Goal: Transaction & Acquisition: Purchase product/service

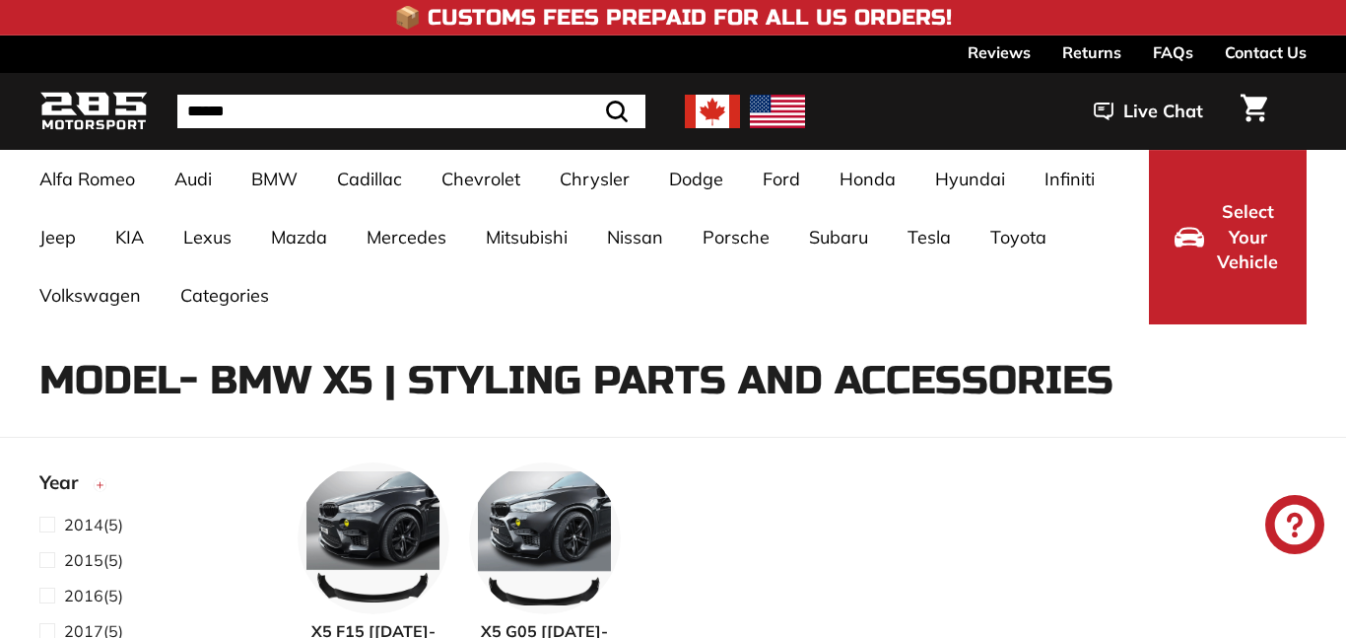
select select "**********"
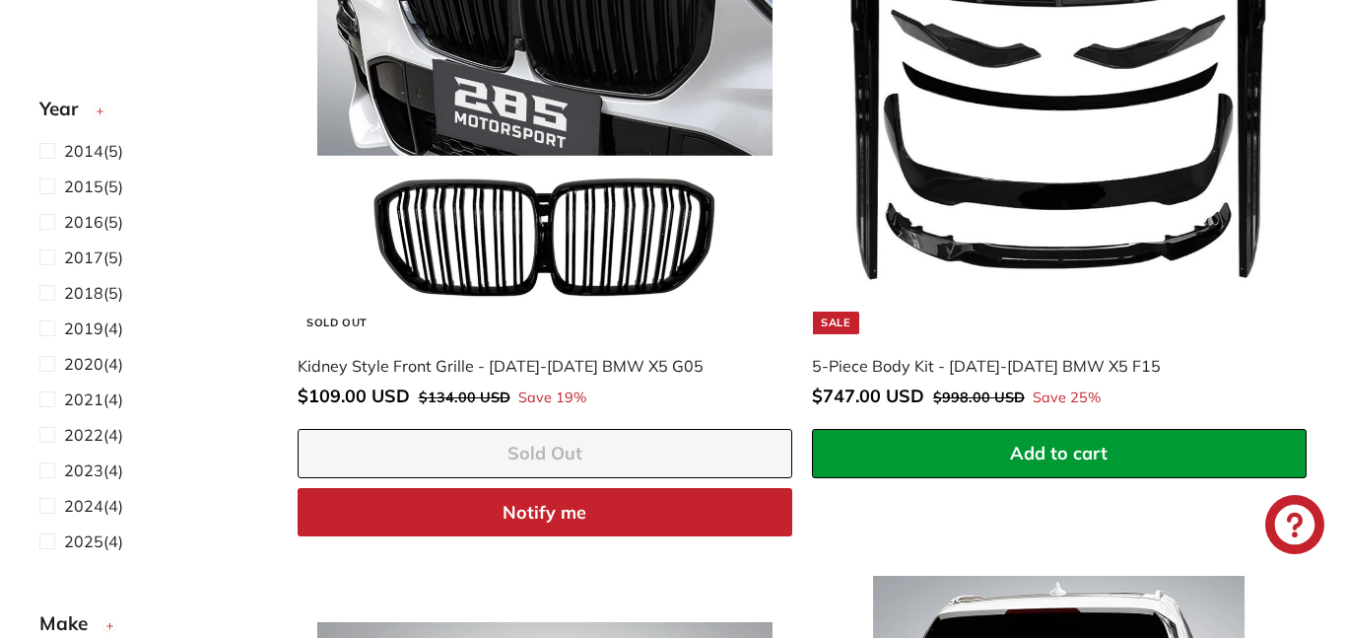
scroll to position [2249, 0]
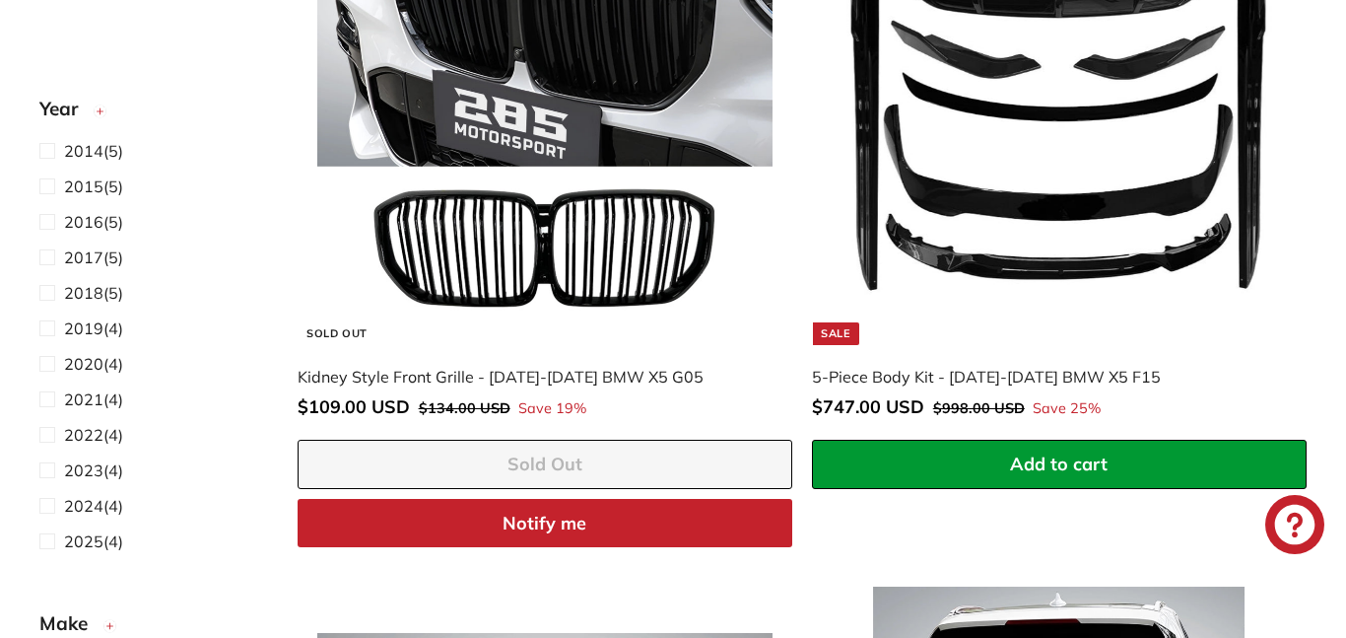
click at [1026, 137] on img at bounding box center [1059, 117] width 455 height 455
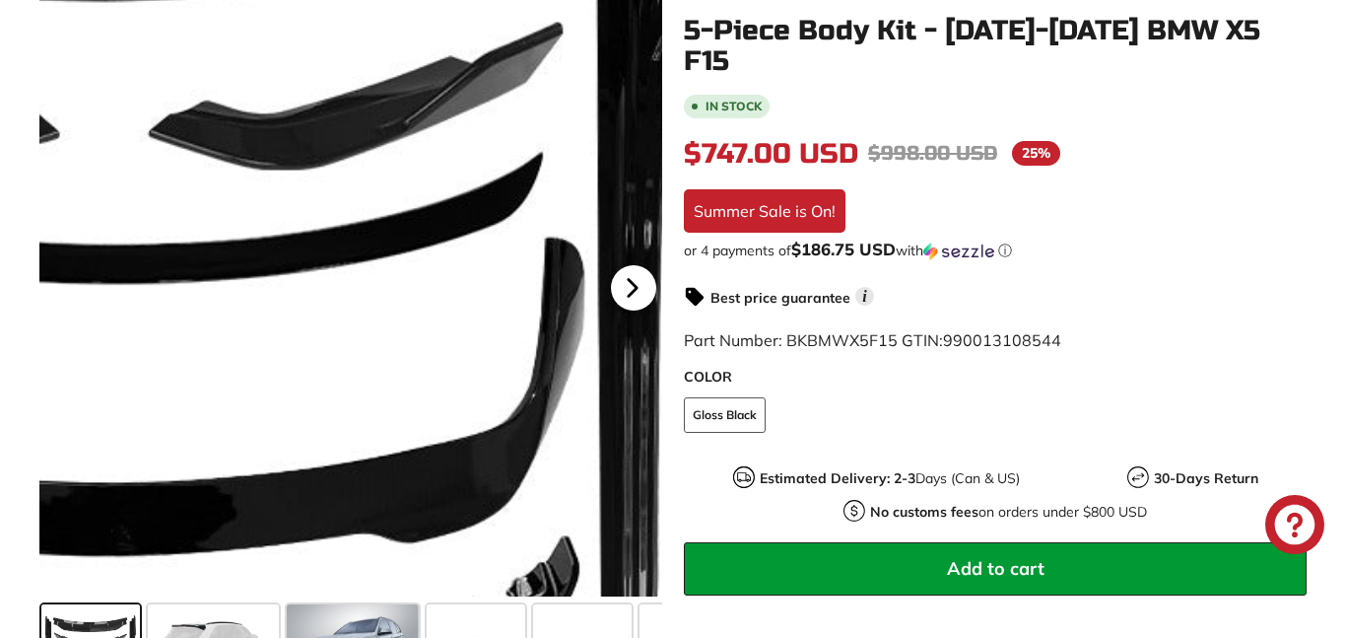
scroll to position [422, 0]
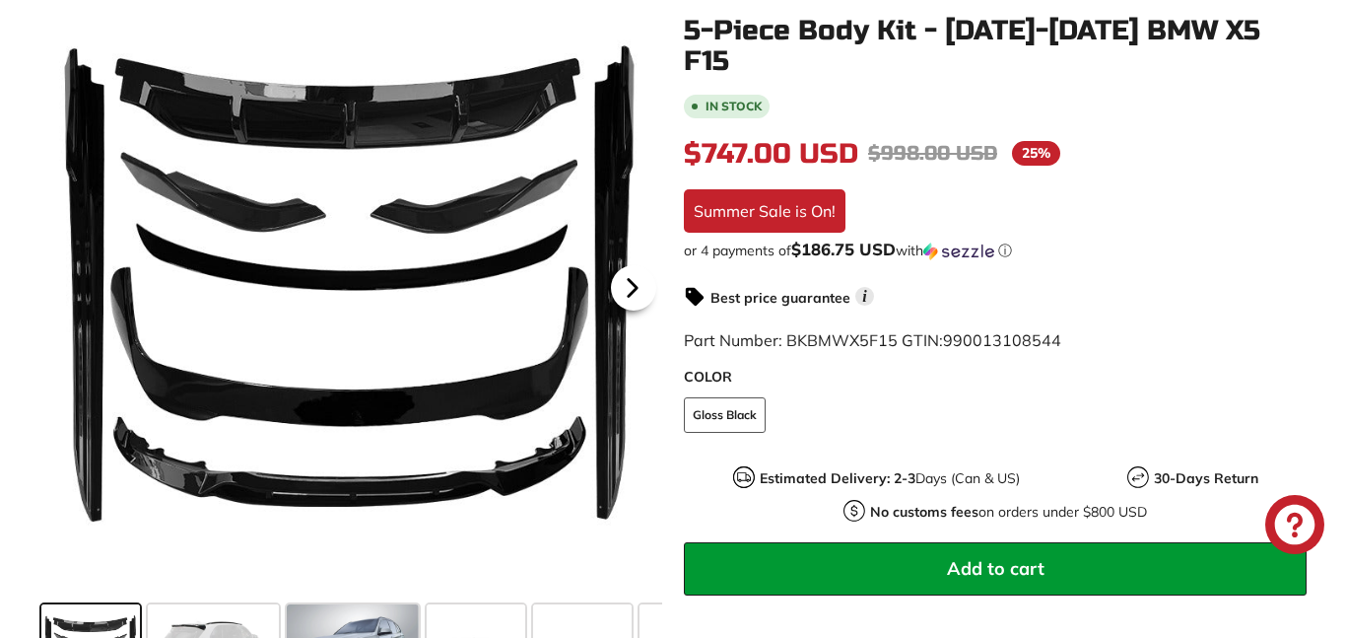
click at [627, 290] on icon at bounding box center [632, 287] width 45 height 45
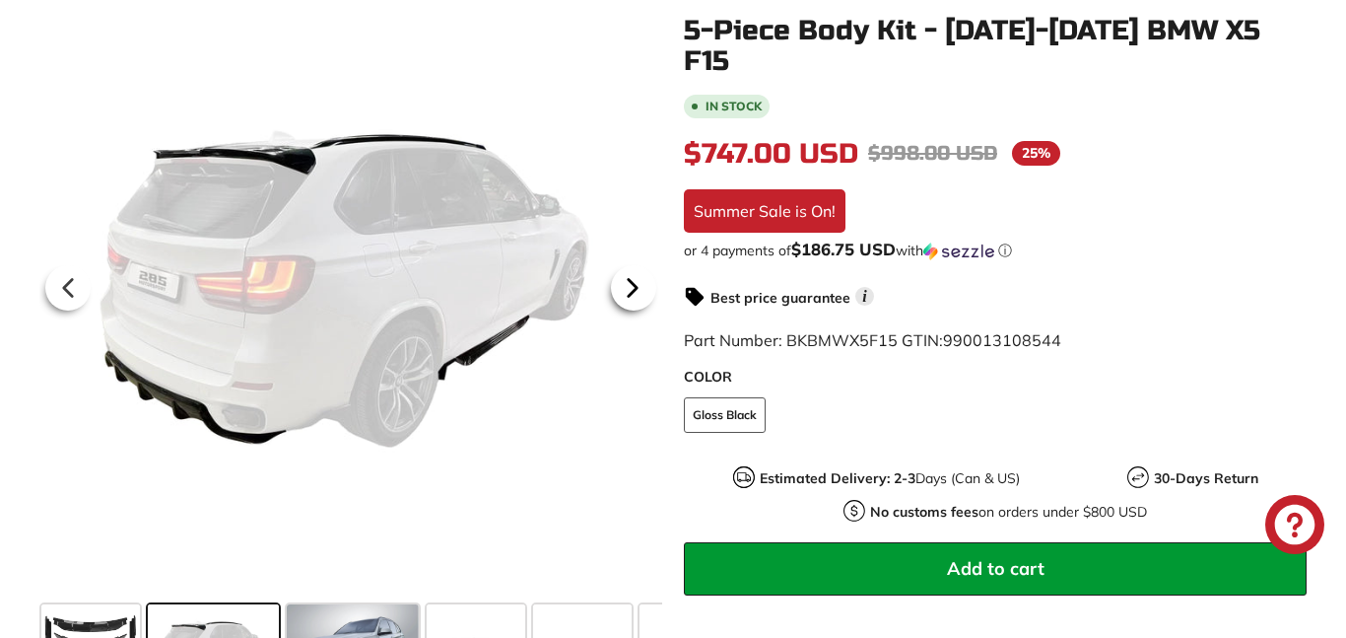
scroll to position [0, 0]
click at [639, 299] on icon at bounding box center [632, 287] width 45 height 45
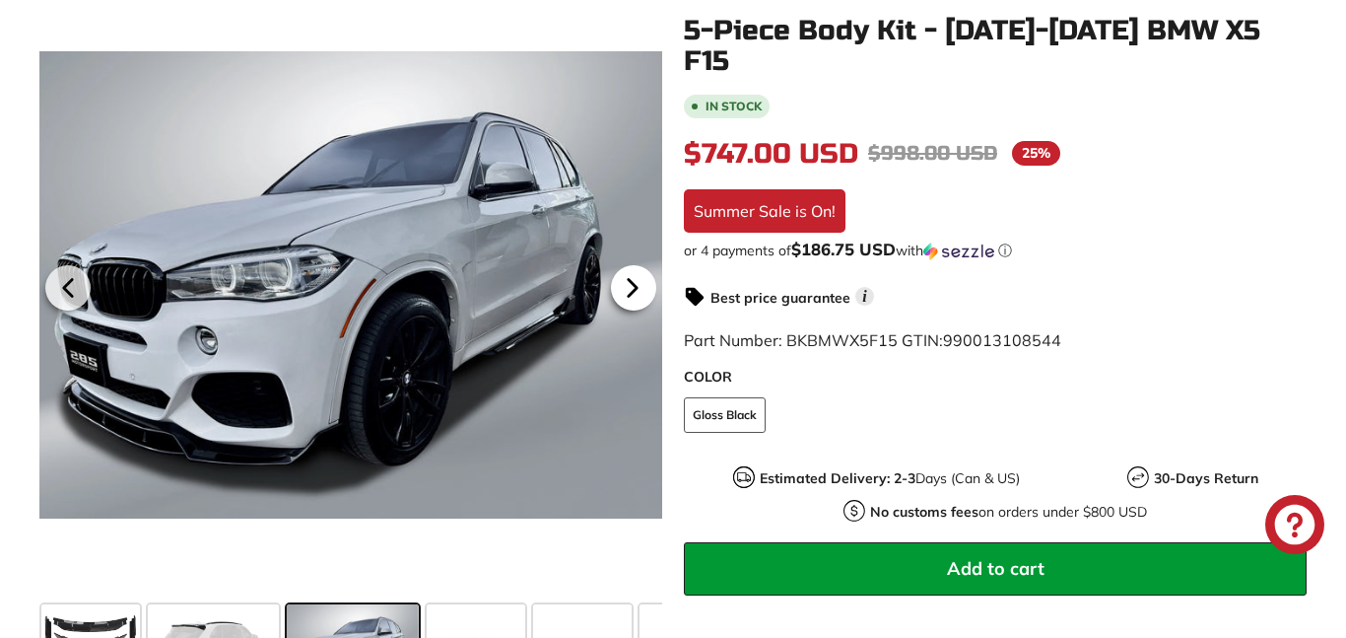
click at [639, 299] on icon at bounding box center [632, 287] width 45 height 45
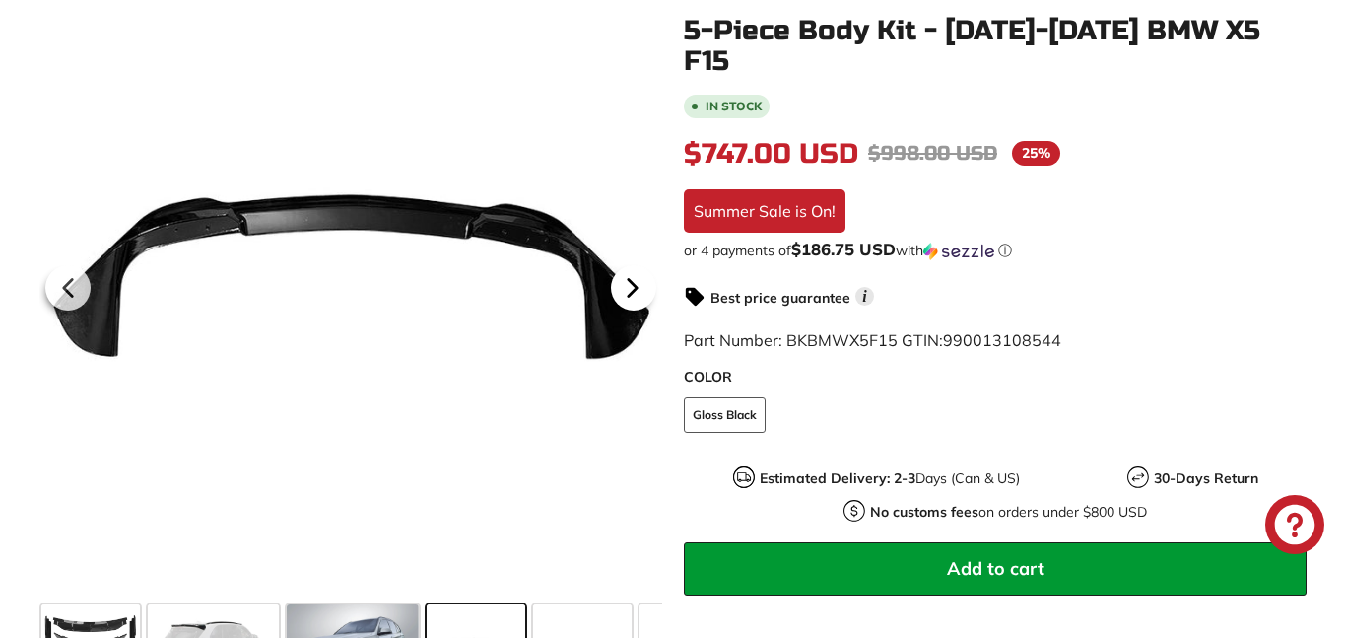
click at [639, 299] on icon at bounding box center [632, 287] width 45 height 45
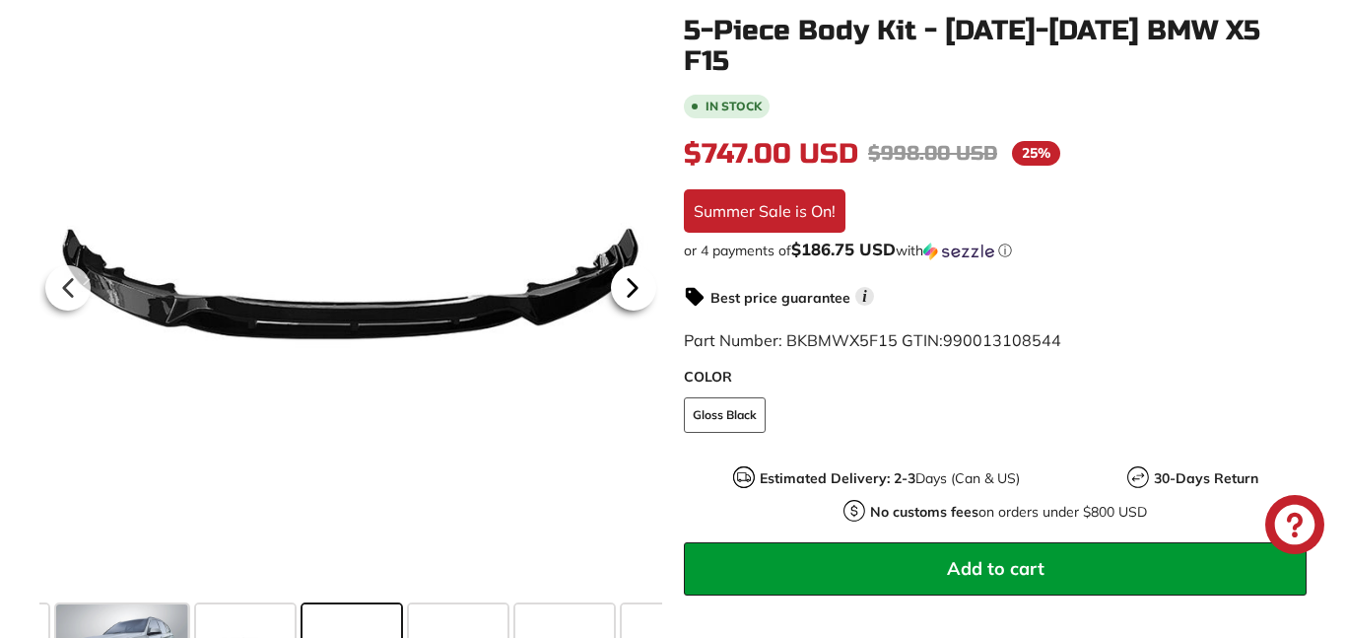
scroll to position [0, 232]
click at [639, 299] on icon at bounding box center [632, 287] width 45 height 45
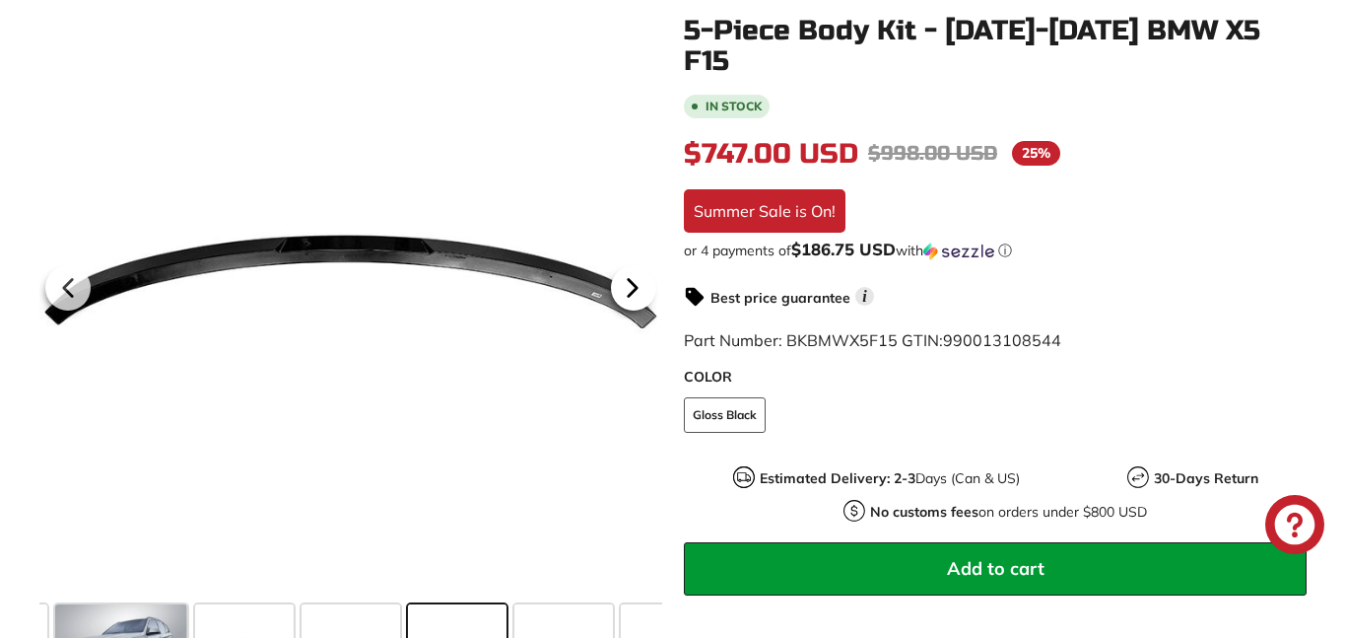
click at [639, 300] on icon at bounding box center [632, 287] width 45 height 45
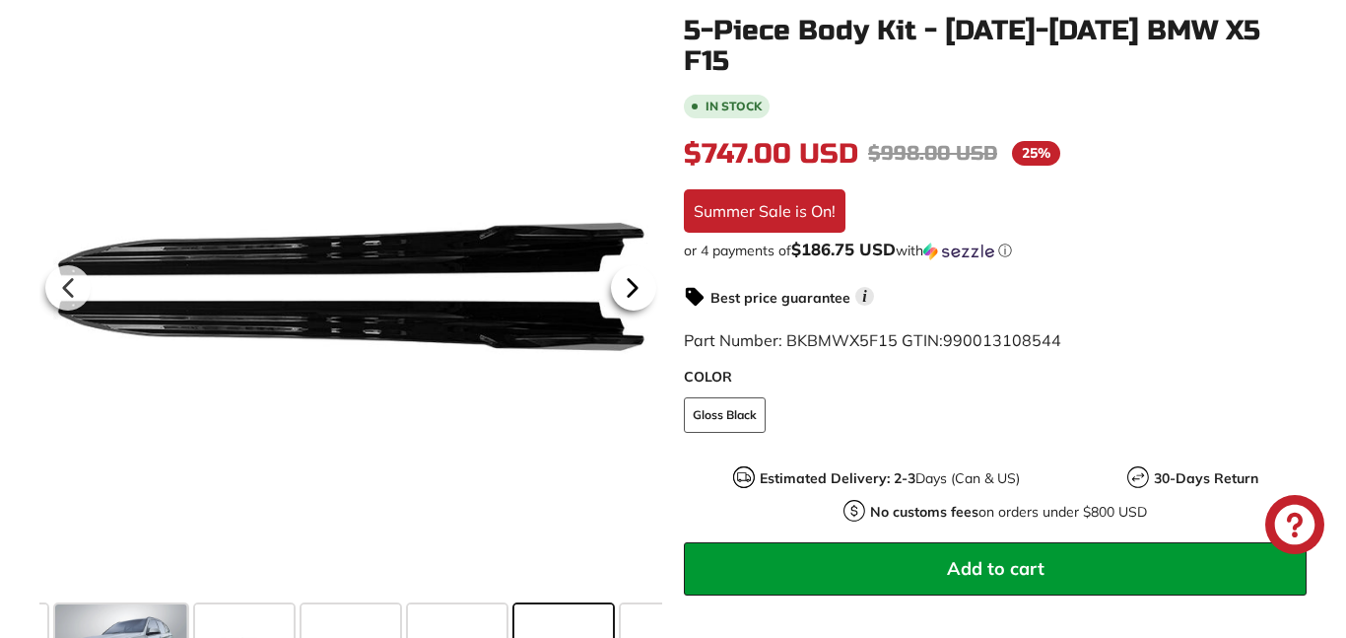
click at [639, 300] on icon at bounding box center [632, 287] width 45 height 45
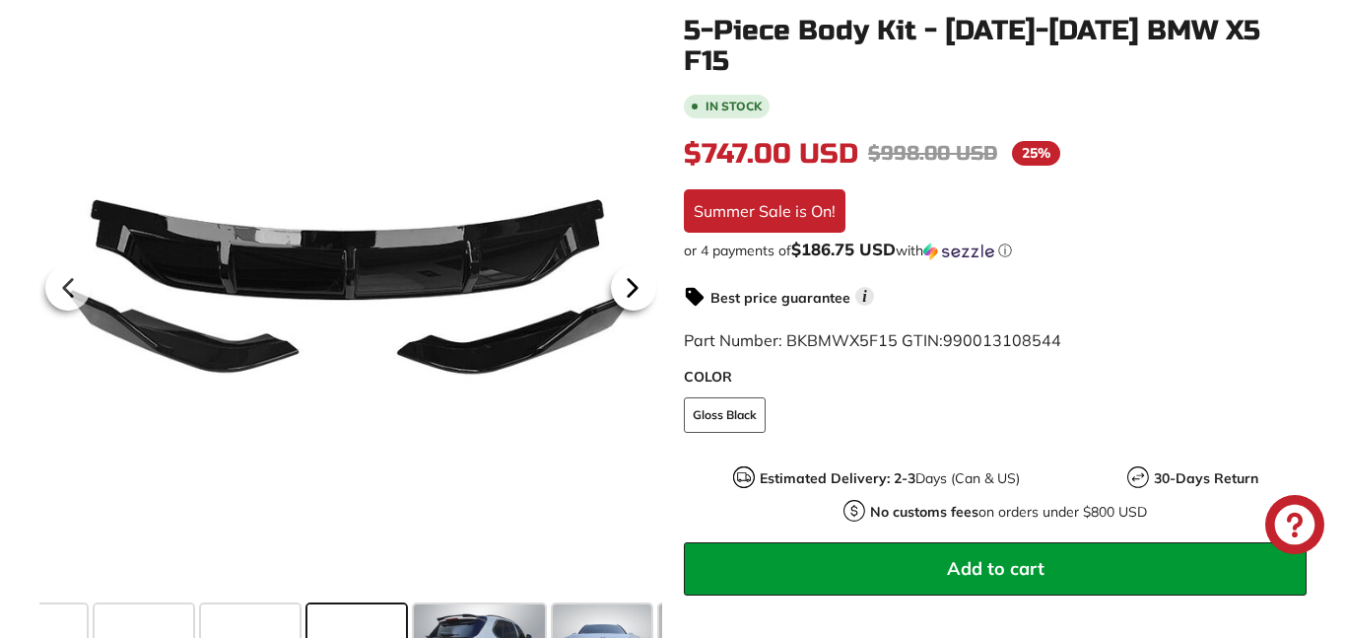
scroll to position [0, 551]
click at [639, 300] on icon at bounding box center [632, 287] width 45 height 45
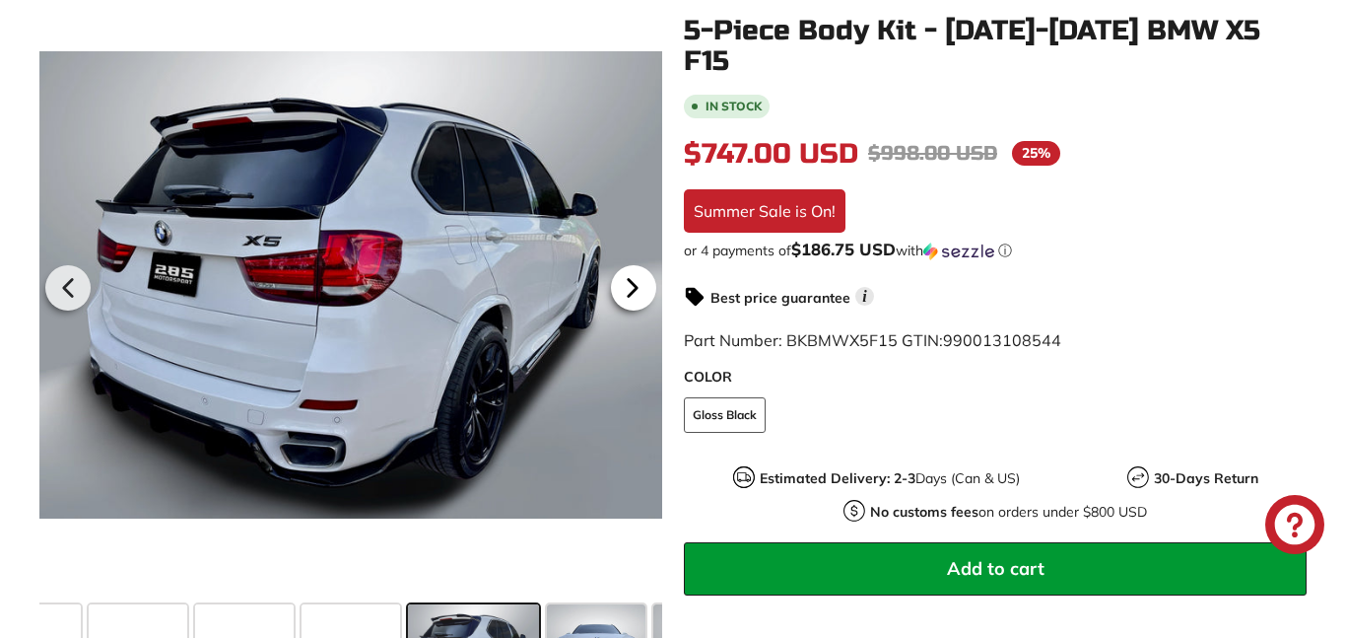
click at [627, 294] on icon at bounding box center [632, 287] width 45 height 45
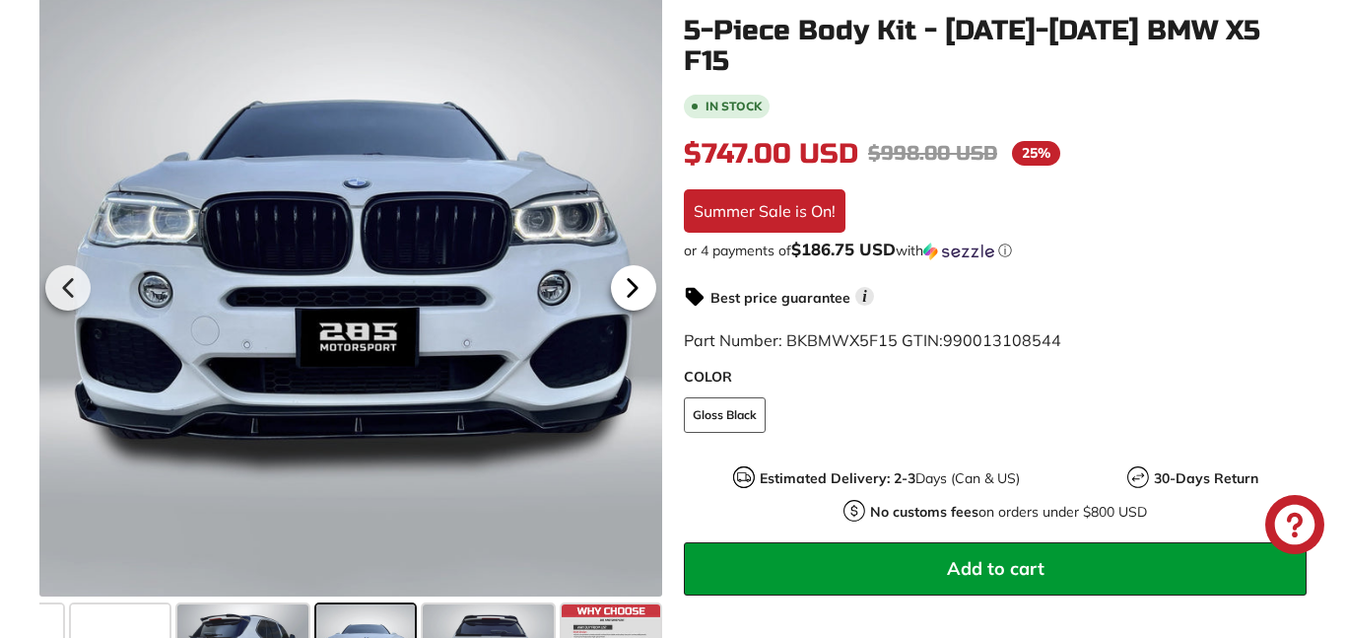
scroll to position [0, 784]
click at [620, 296] on icon at bounding box center [632, 287] width 45 height 45
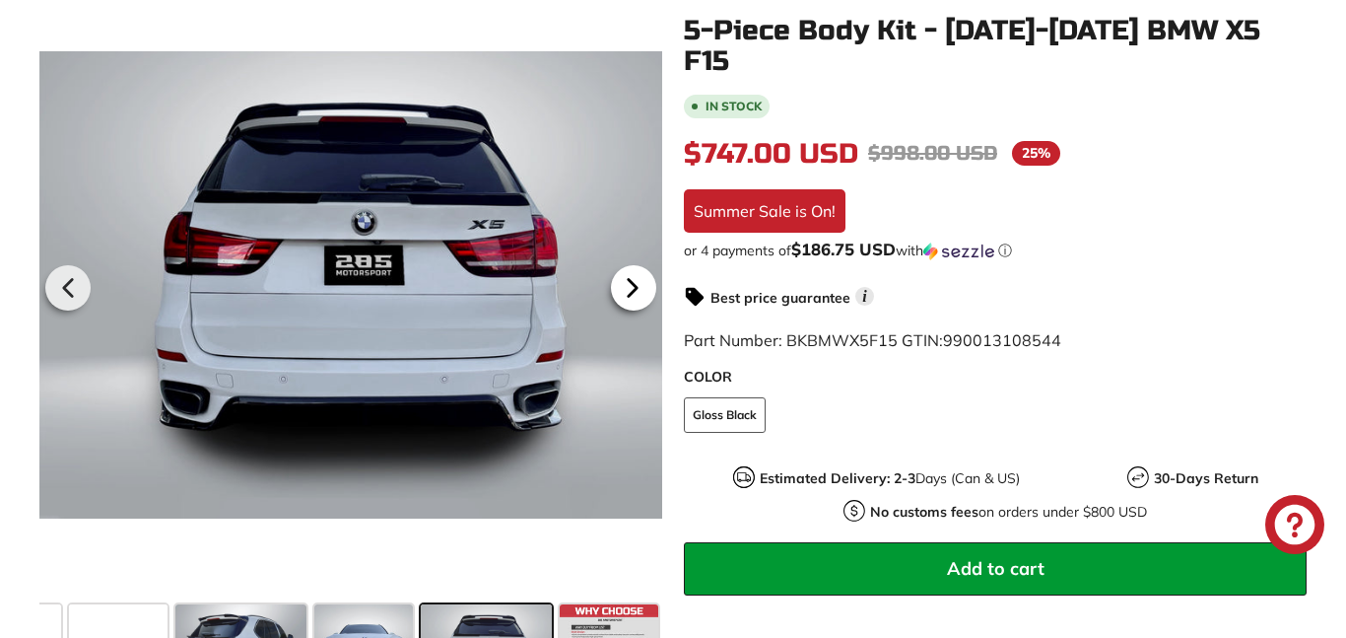
click at [620, 296] on icon at bounding box center [632, 287] width 45 height 45
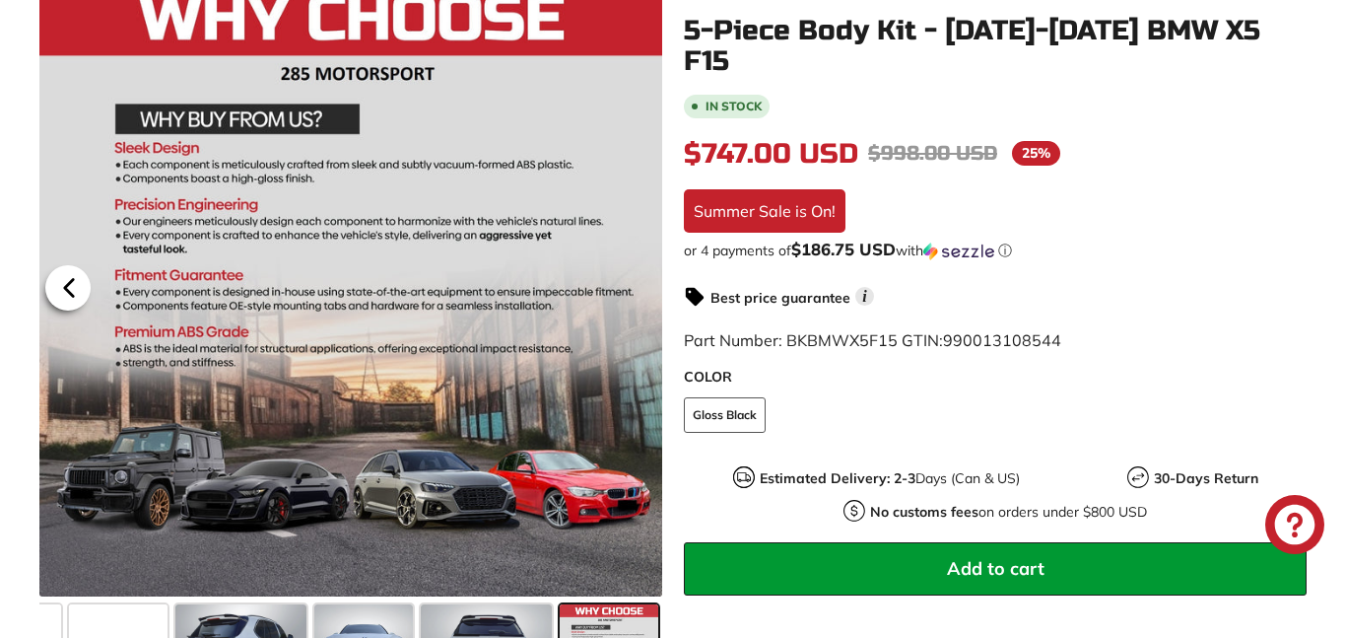
click at [63, 278] on icon at bounding box center [68, 287] width 45 height 45
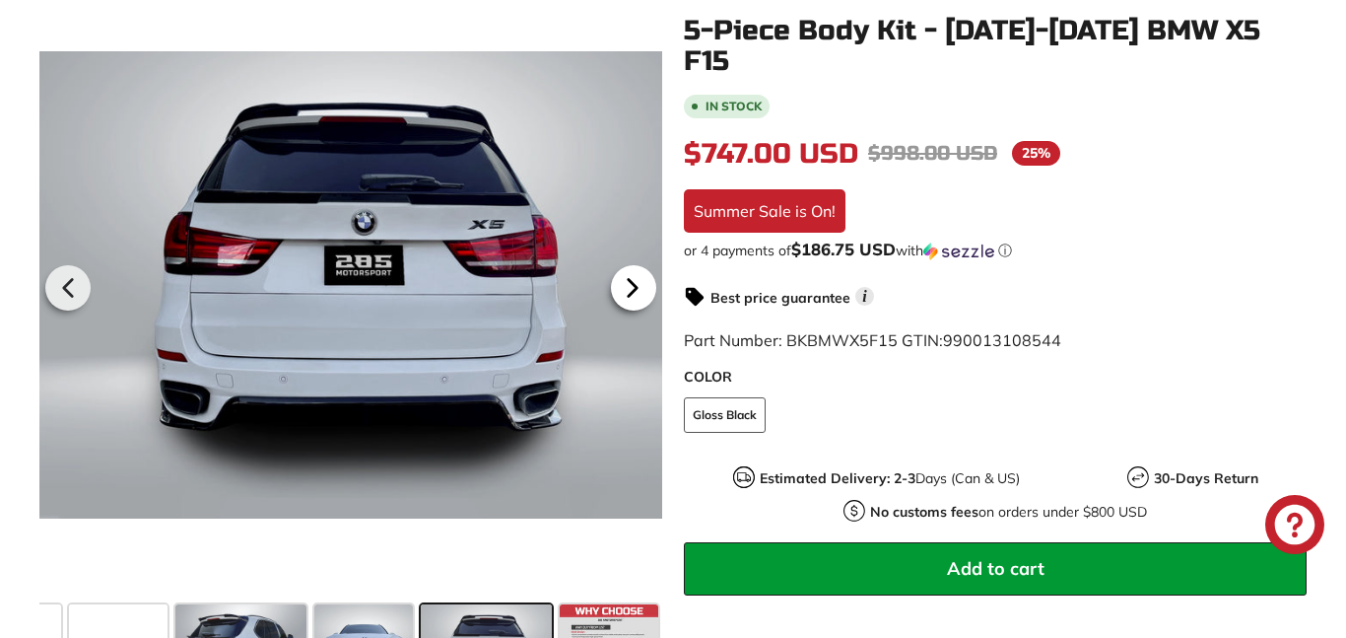
click at [634, 283] on icon at bounding box center [632, 287] width 45 height 45
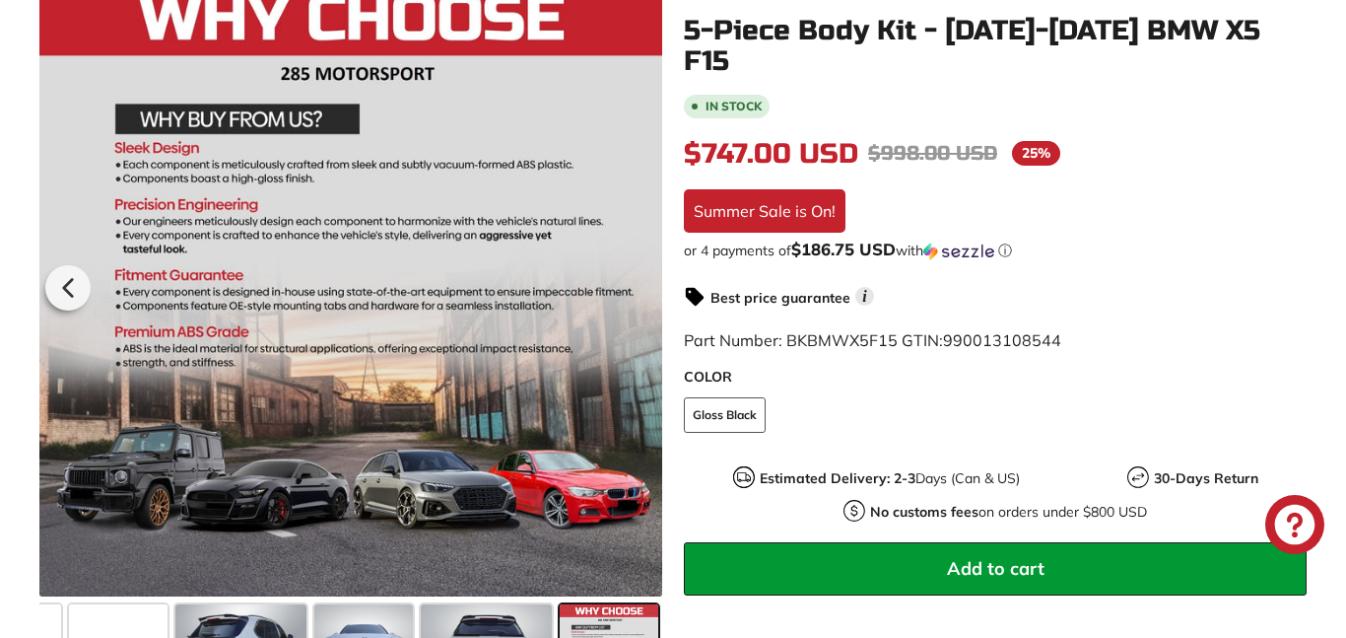
click at [634, 283] on div at bounding box center [350, 284] width 623 height 623
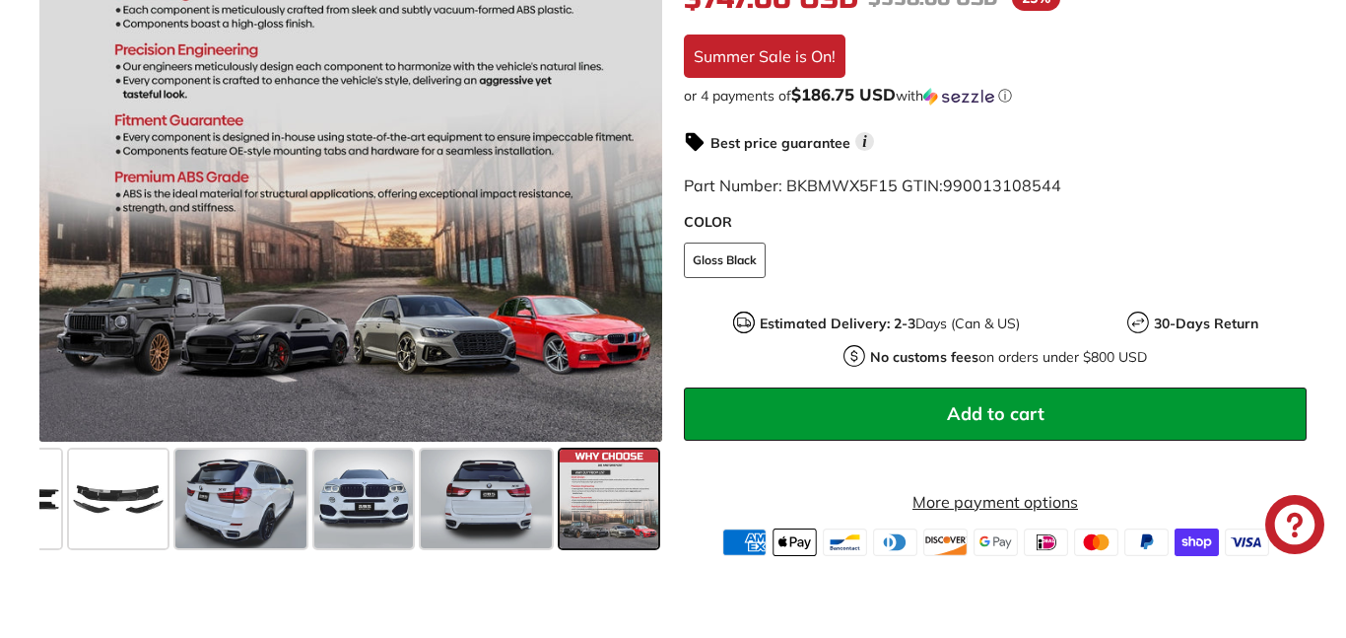
scroll to position [589, 0]
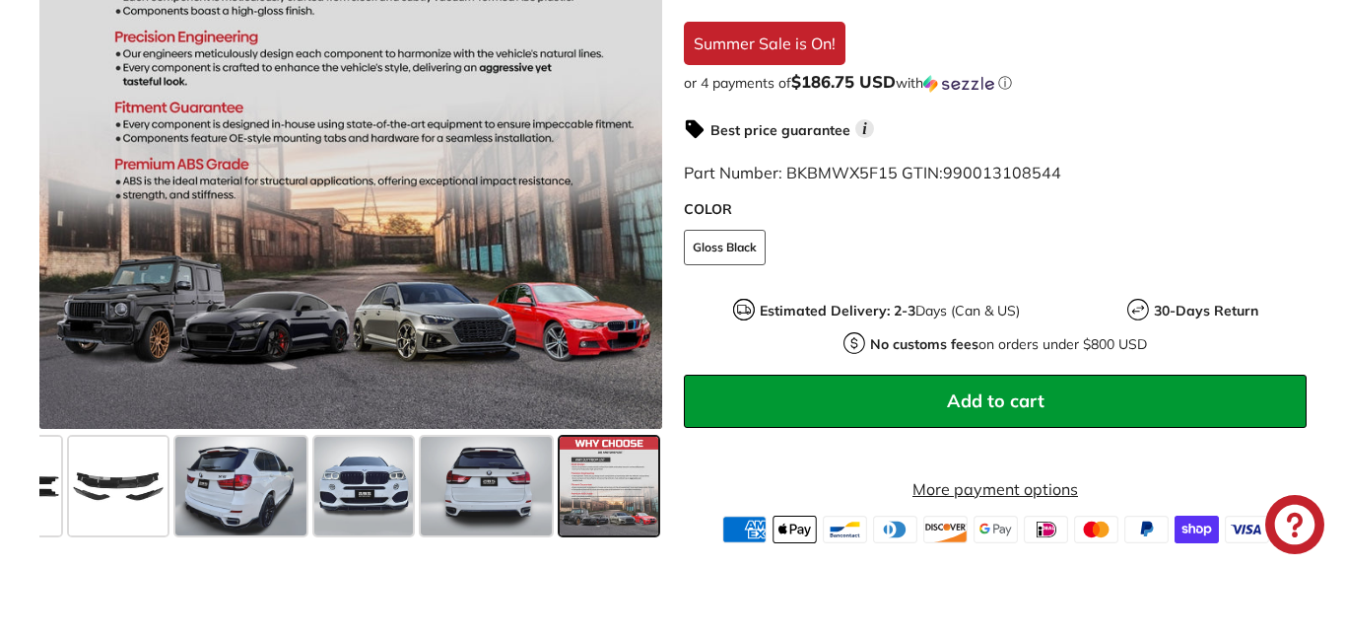
click at [996, 389] on span "Add to cart" at bounding box center [996, 400] width 98 height 23
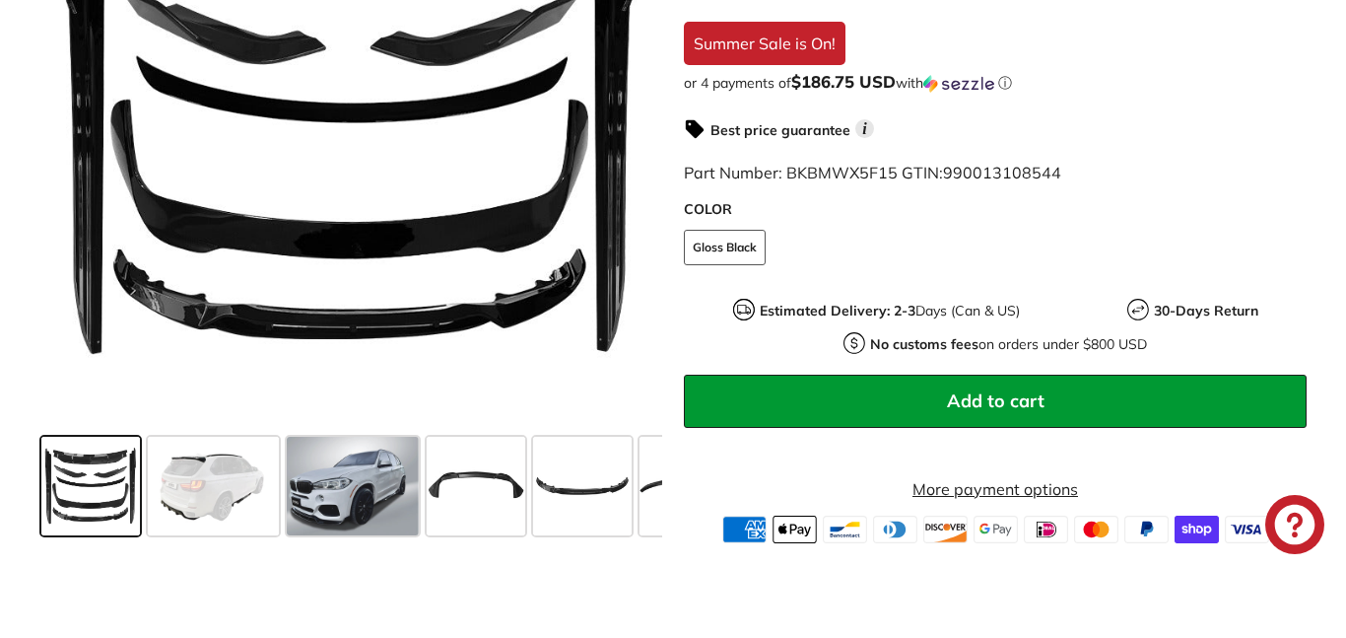
scroll to position [589, 0]
click at [1047, 399] on button "Add to cart" at bounding box center [995, 401] width 623 height 53
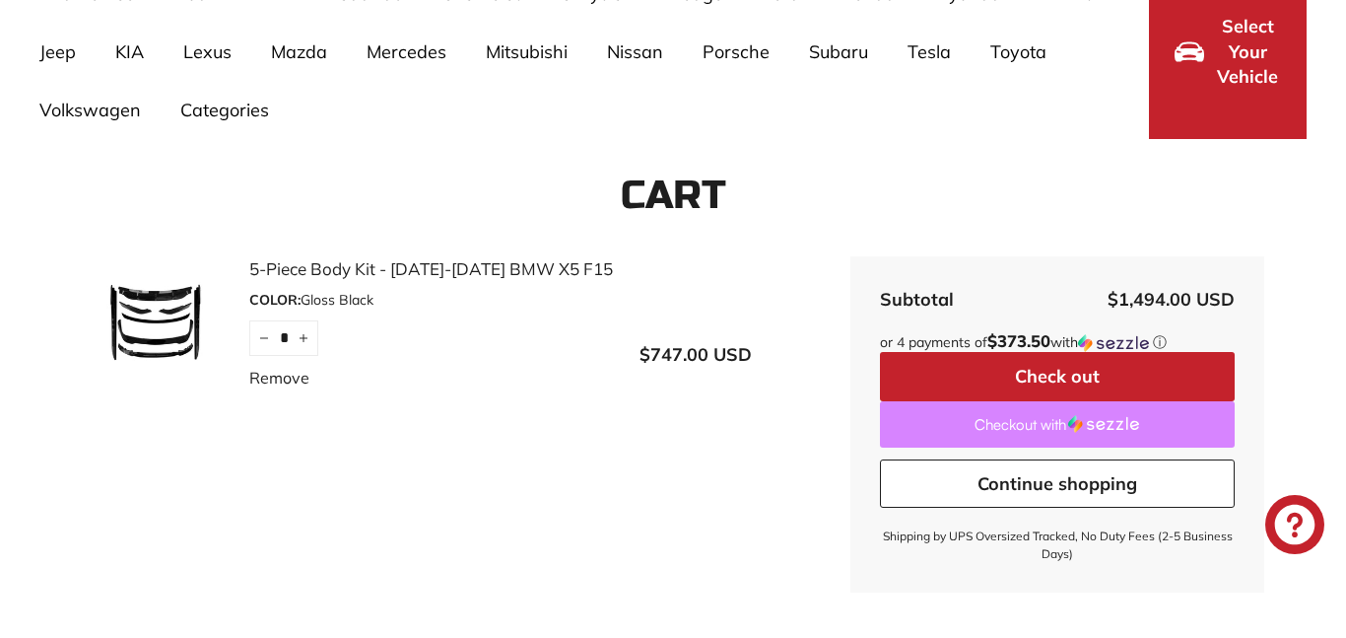
scroll to position [200, 0]
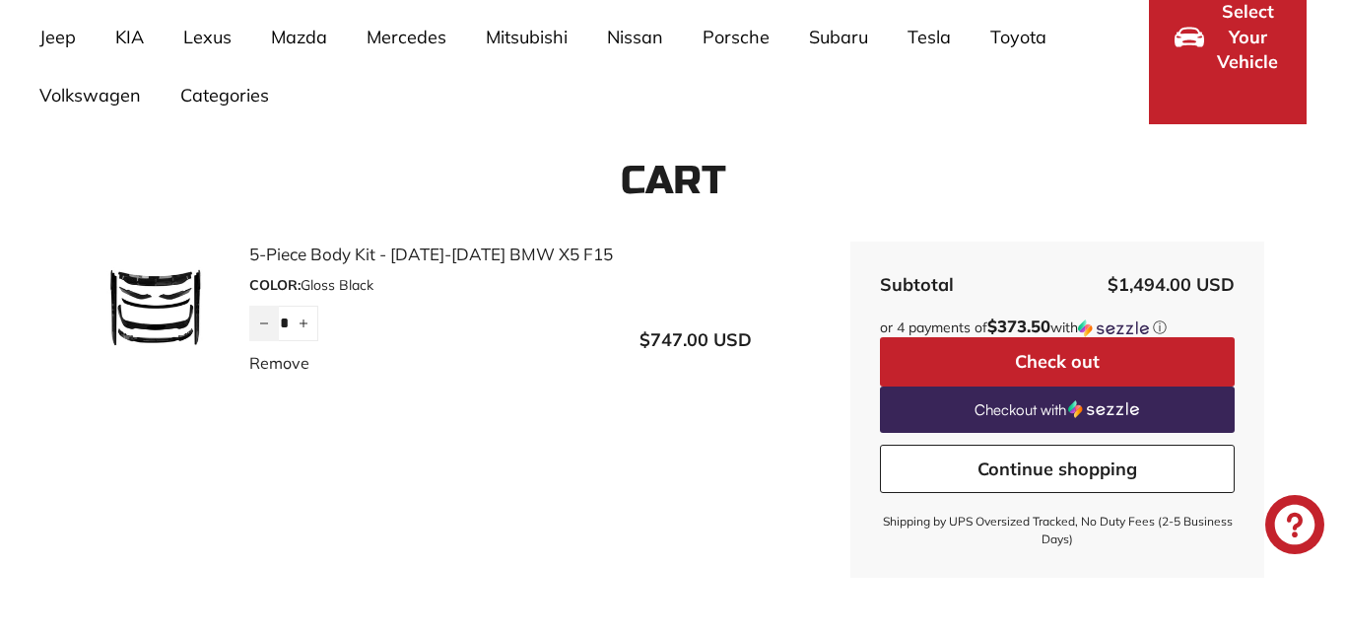
click at [259, 318] on icon "Reduce item quantity by one" at bounding box center [264, 323] width 10 height 10
type input "*"
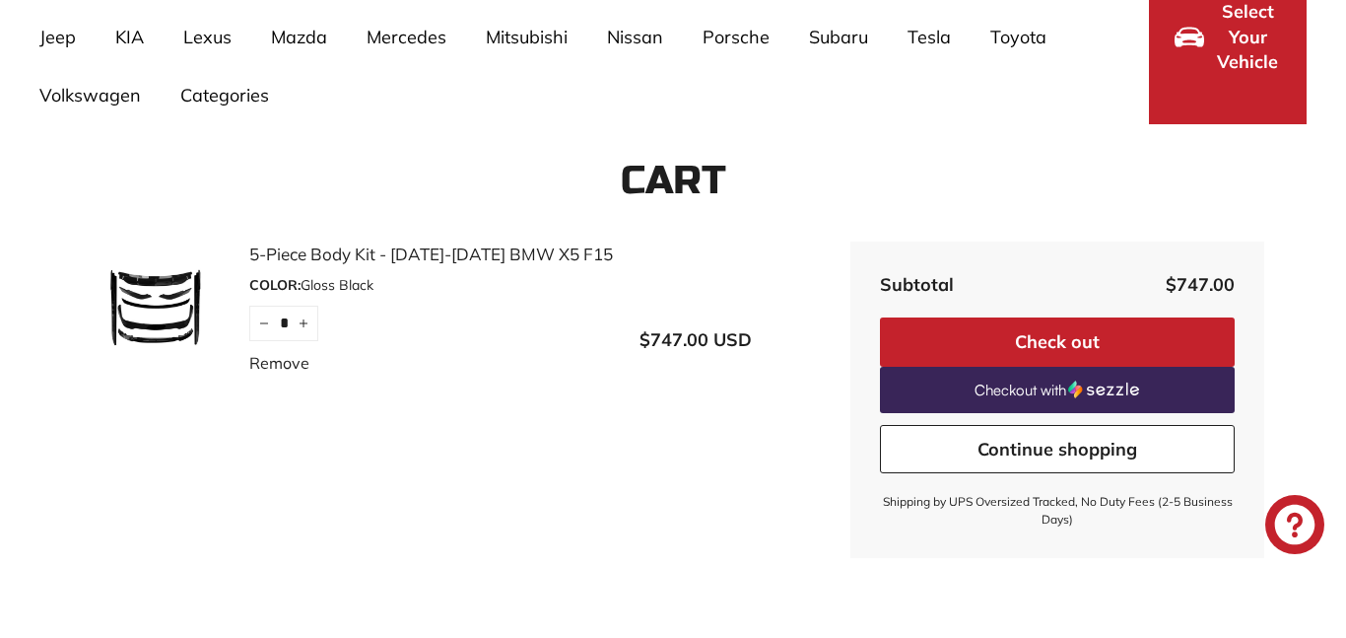
click at [955, 339] on button "Check out" at bounding box center [1057, 341] width 355 height 49
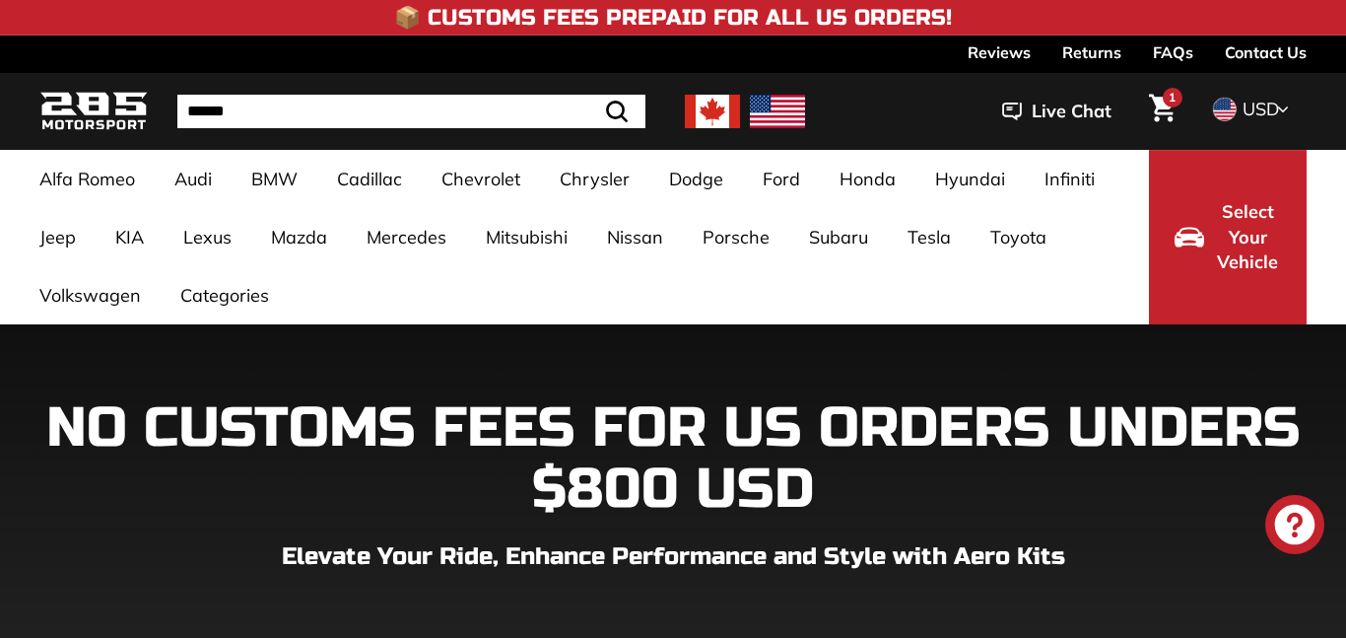
click at [386, 106] on input "Search" at bounding box center [411, 112] width 468 height 34
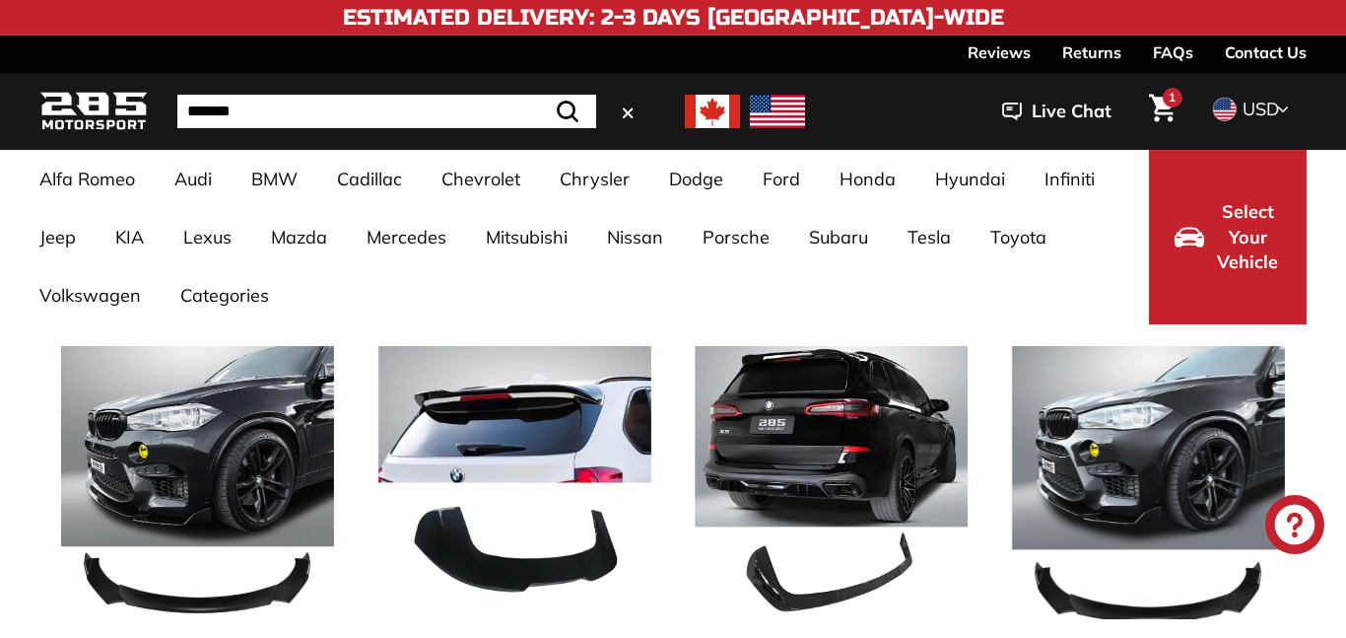
type input "******"
click at [539, 95] on button ".cls-1{fill:none;stroke:#000;stroke-miterlimit:10;stroke-width:2px} Search" at bounding box center [567, 112] width 57 height 34
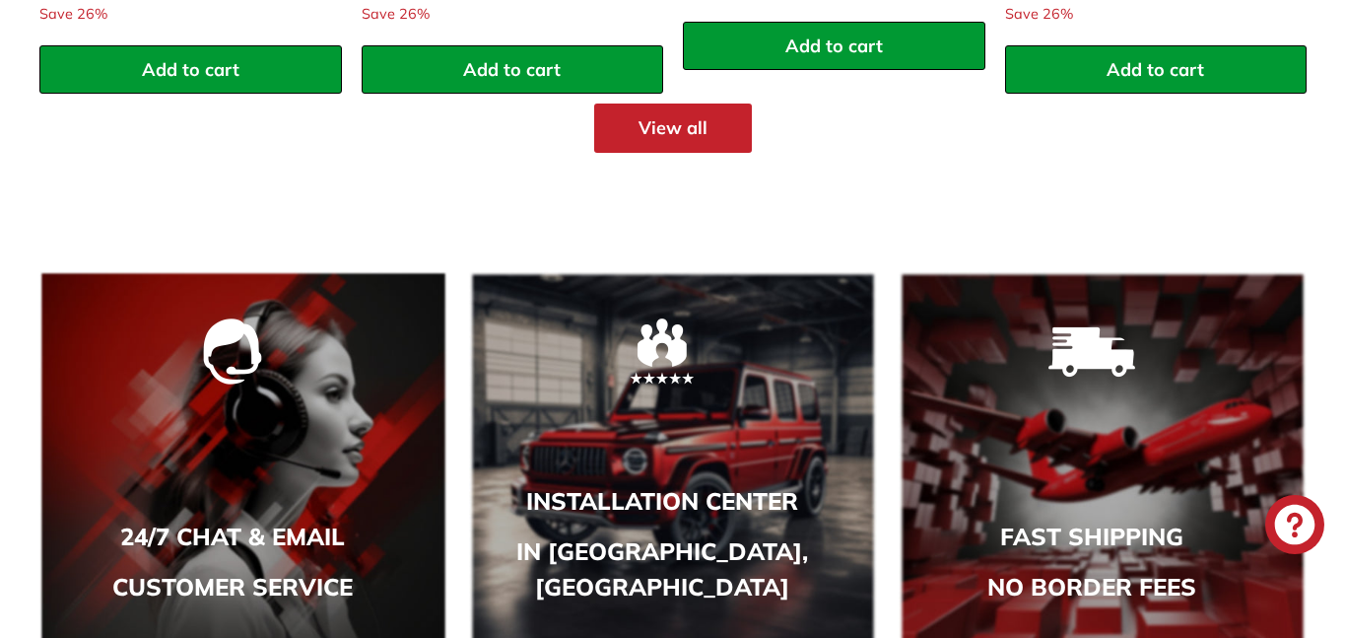
scroll to position [2785, 0]
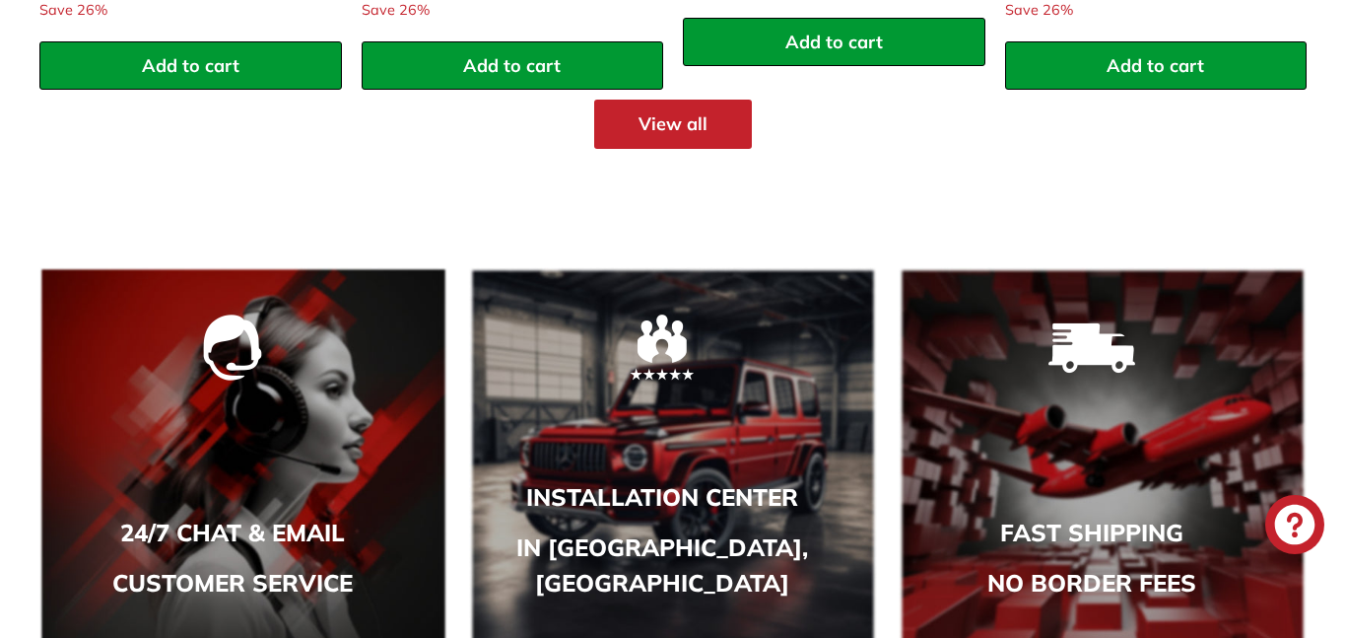
click at [1167, 321] on div "Fast shipping No Border fees" at bounding box center [1092, 460] width 430 height 387
click at [1100, 329] on img at bounding box center [1092, 348] width 96 height 83
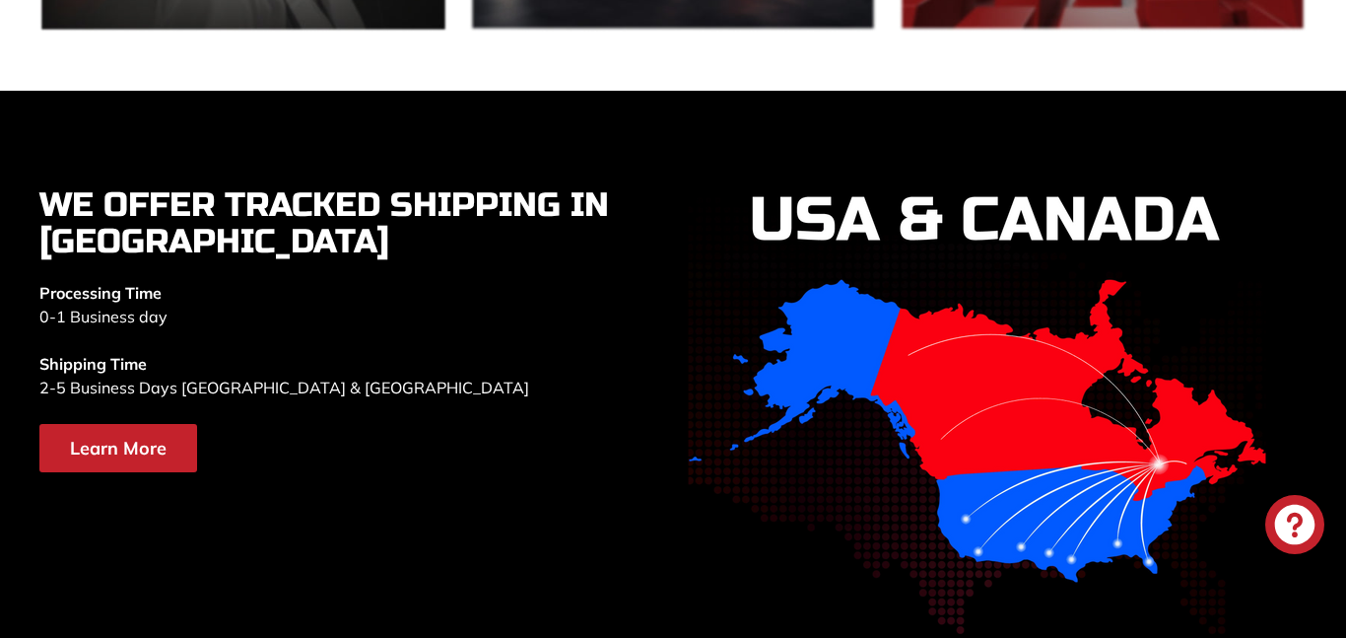
scroll to position [3403, 0]
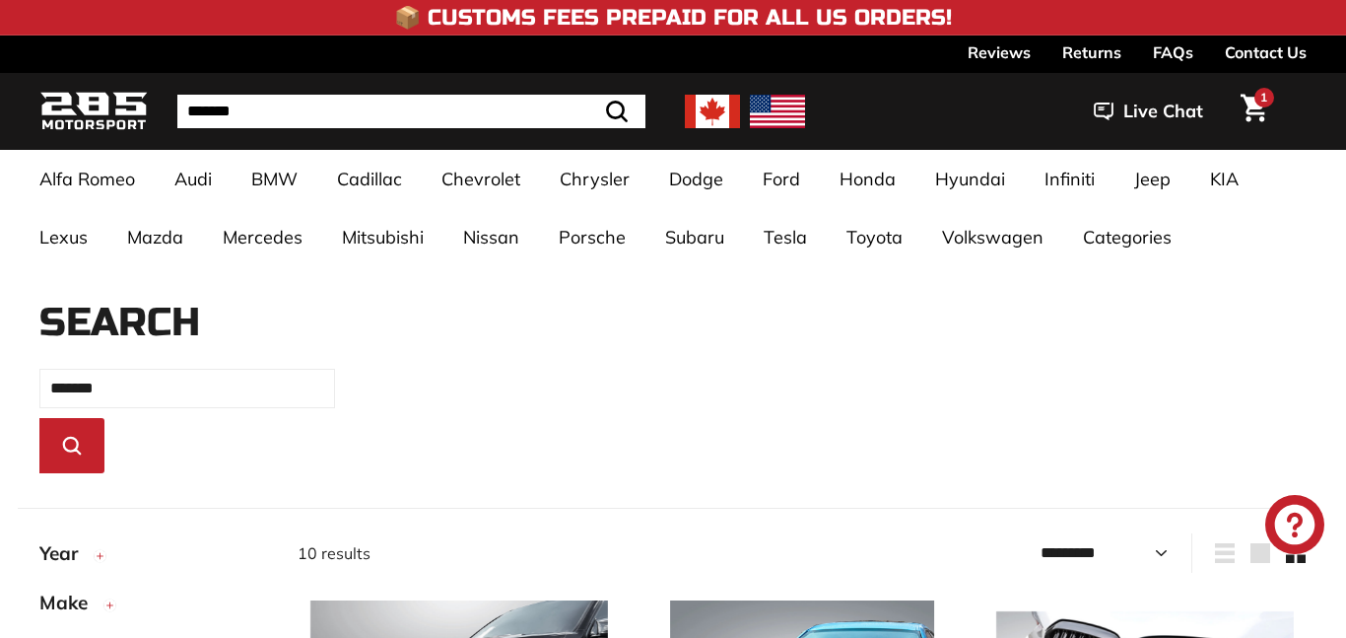
select select "*********"
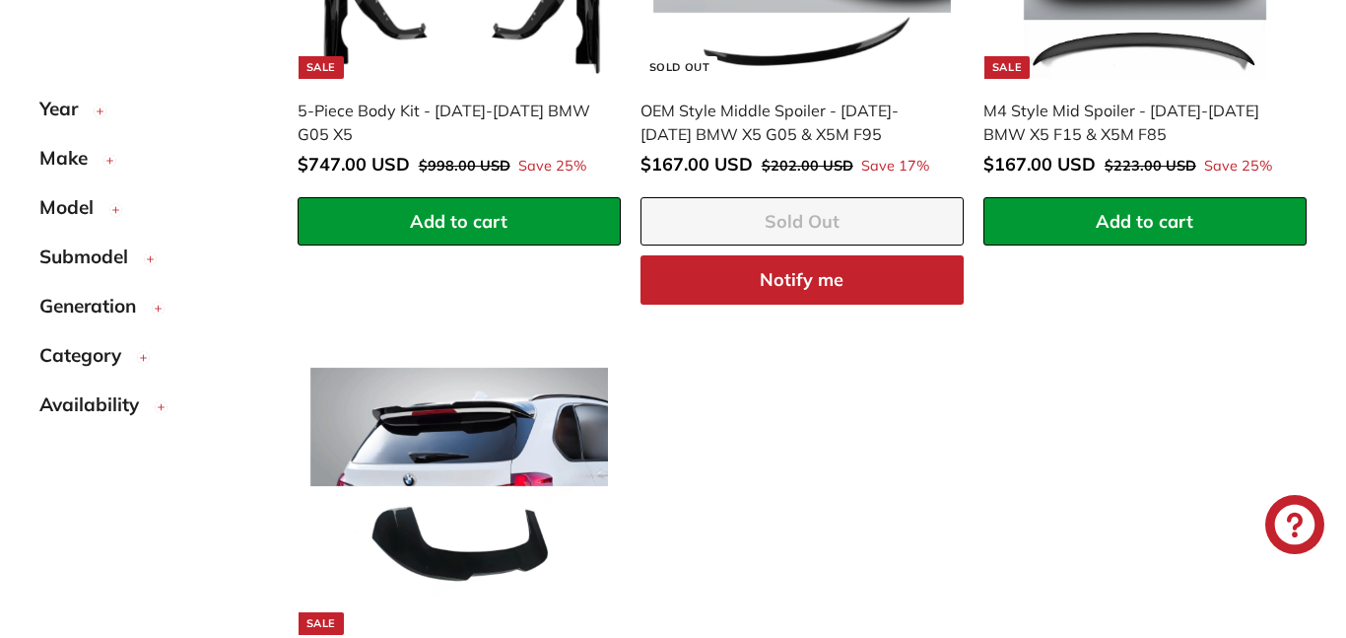
scroll to position [1877, 0]
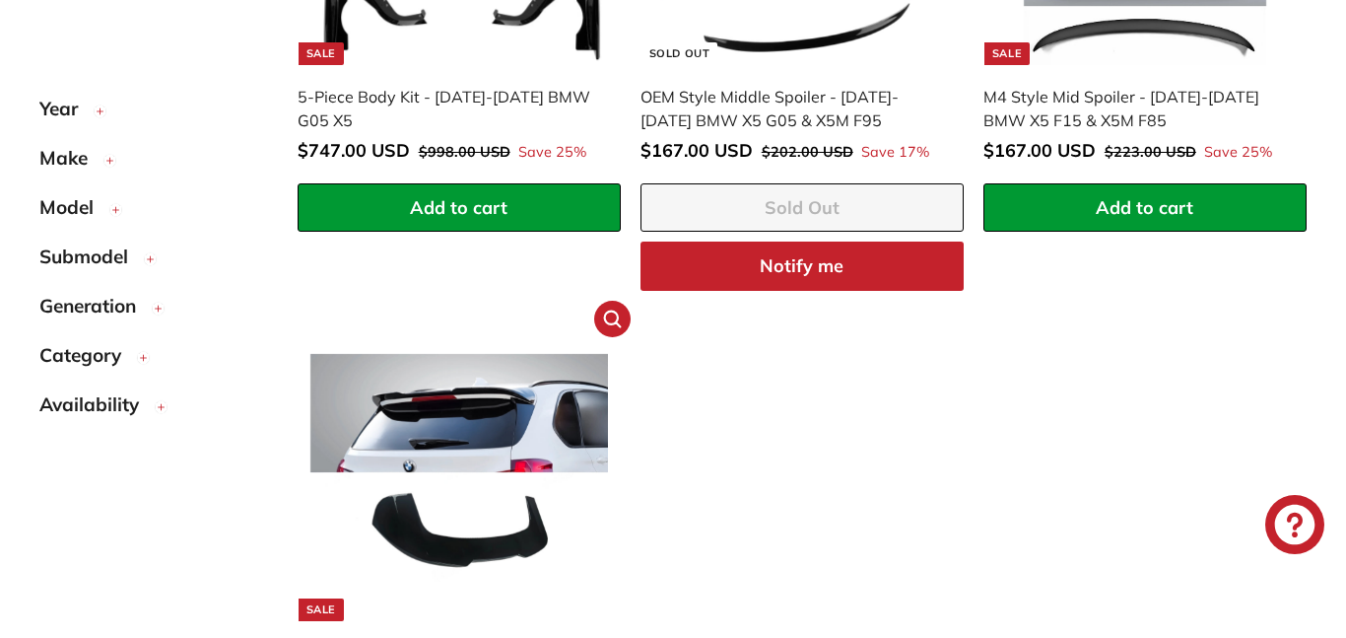
click at [532, 447] on img at bounding box center [459, 472] width 298 height 298
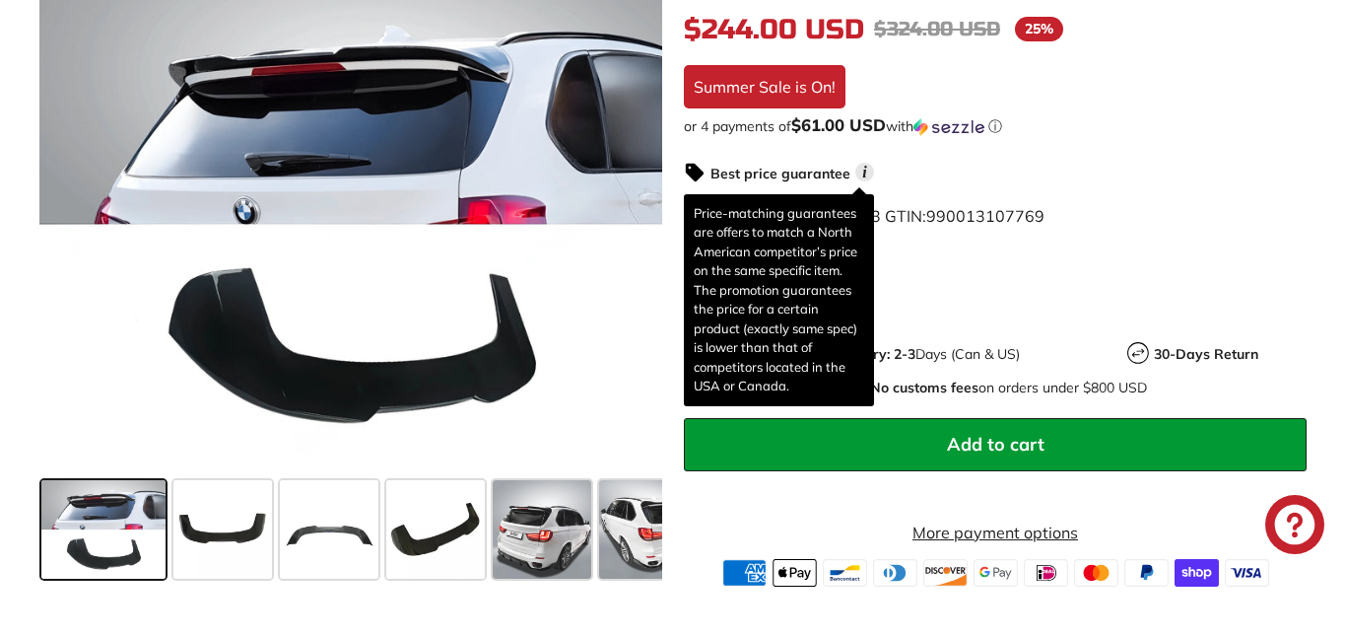
scroll to position [515, 0]
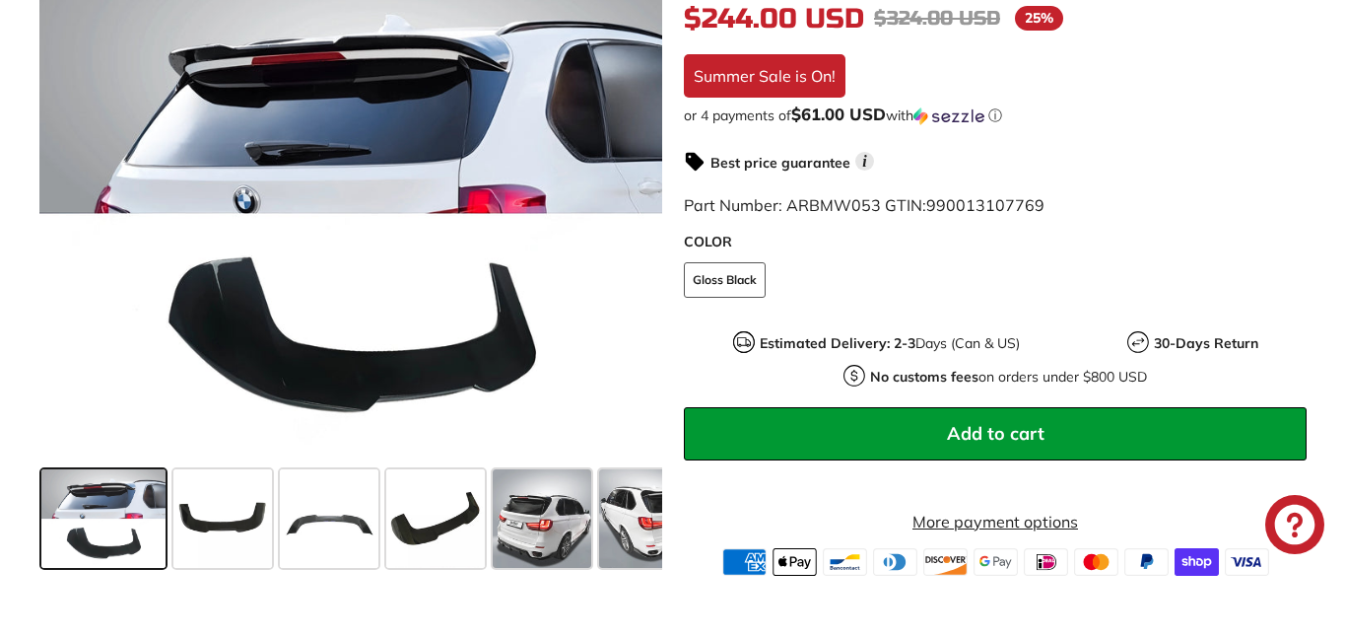
click at [952, 435] on span "Add to cart" at bounding box center [996, 433] width 98 height 23
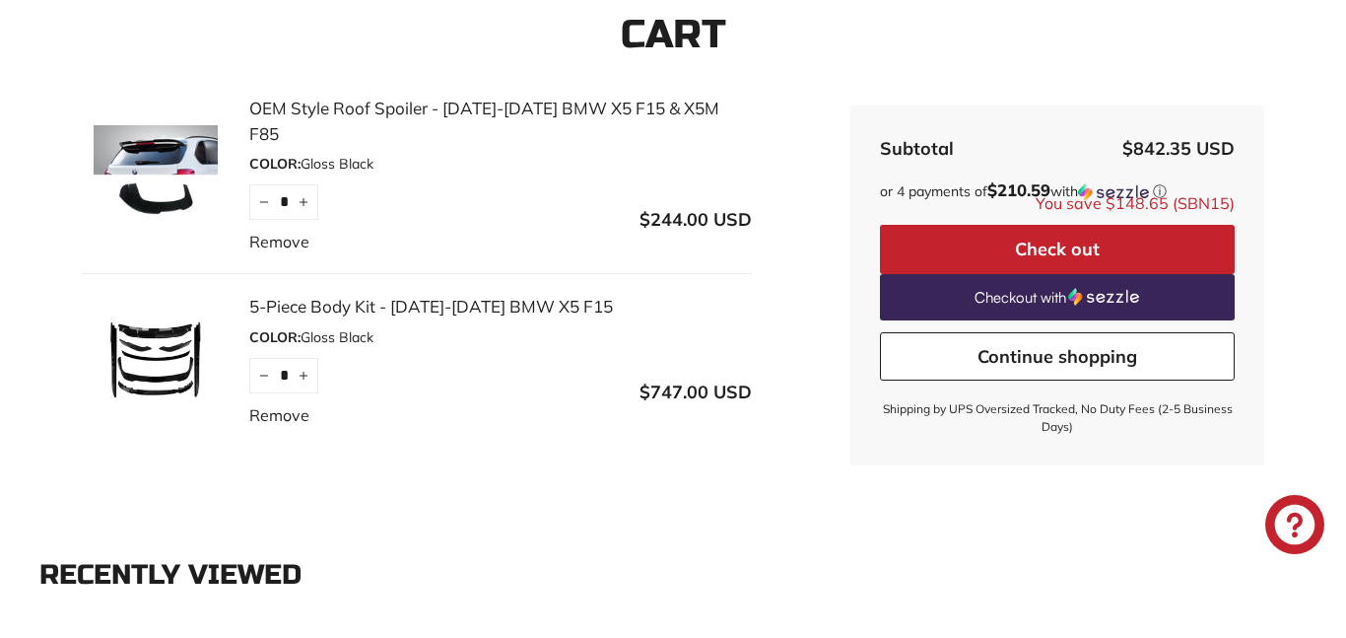
click at [973, 239] on button "Check out" at bounding box center [1057, 249] width 355 height 49
